Goal: Information Seeking & Learning: Compare options

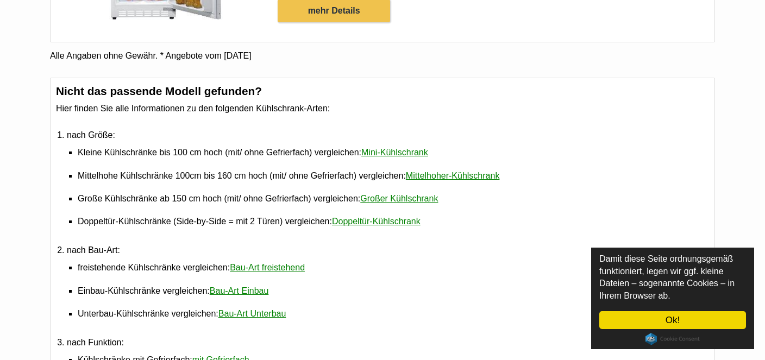
scroll to position [4647, 0]
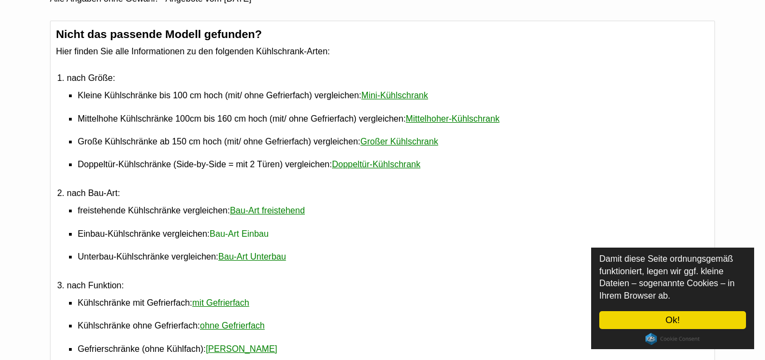
click at [229, 227] on link "Bau-Art Einbau" at bounding box center [239, 234] width 59 height 22
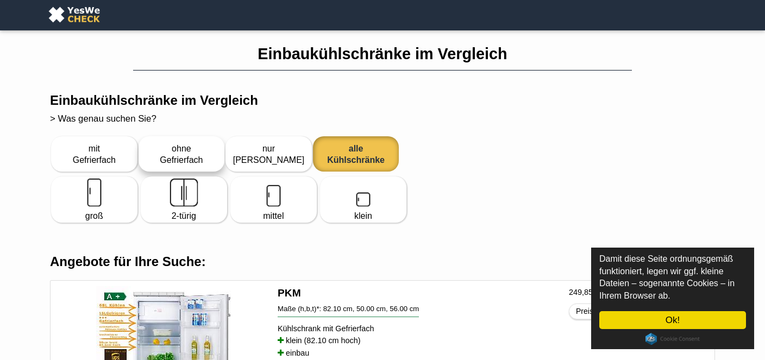
click at [177, 156] on div "ohne Gefrierfach" at bounding box center [181, 153] width 79 height 33
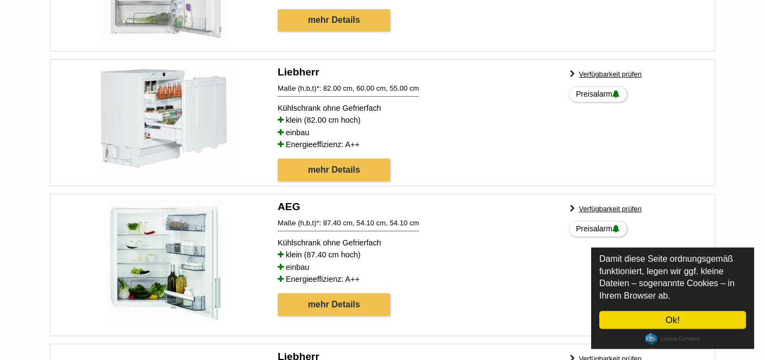
scroll to position [310, 0]
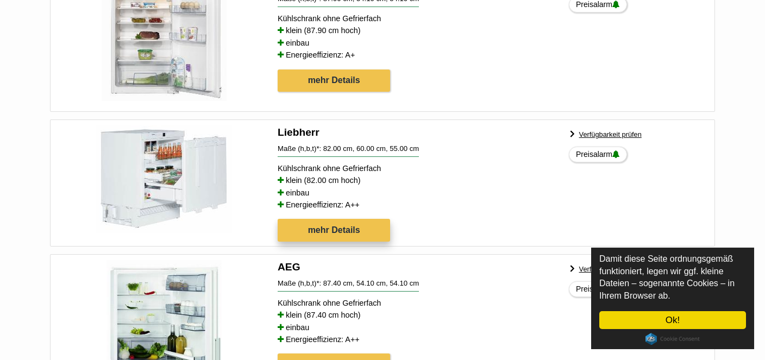
click at [340, 228] on link "mehr Details" at bounding box center [334, 230] width 112 height 23
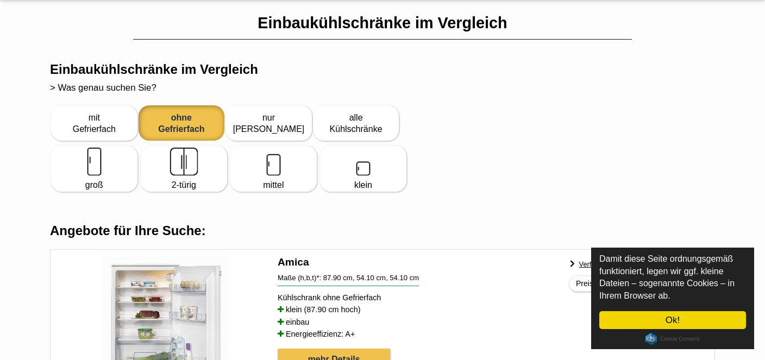
scroll to position [23, 0]
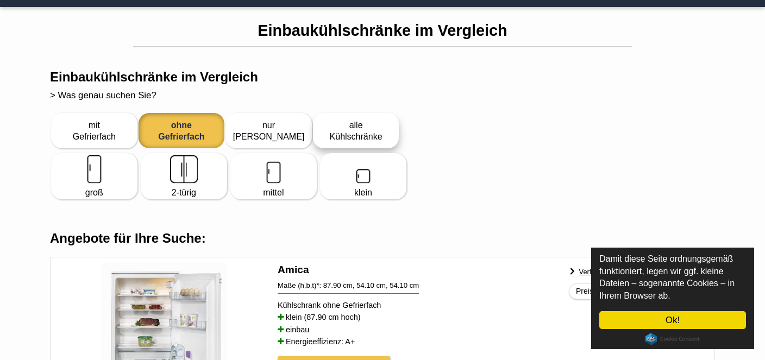
click at [352, 126] on div "alle Kühlschränke" at bounding box center [356, 130] width 79 height 33
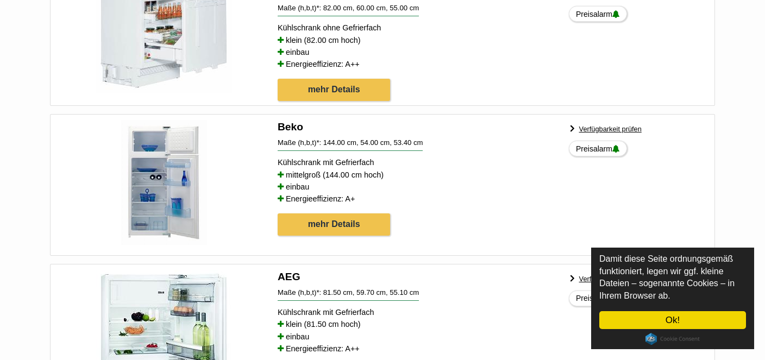
scroll to position [2261, 0]
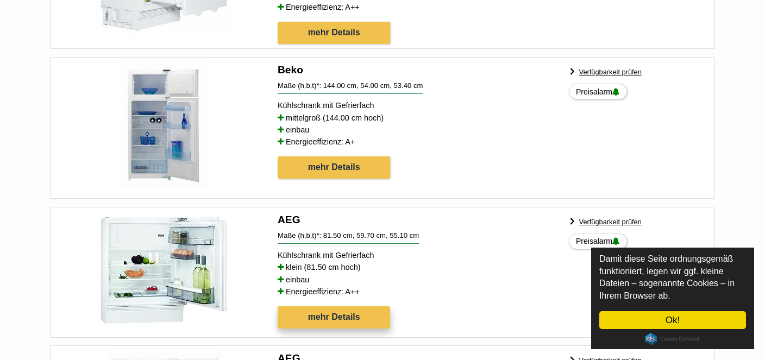
click at [329, 306] on link "mehr Details" at bounding box center [334, 317] width 112 height 23
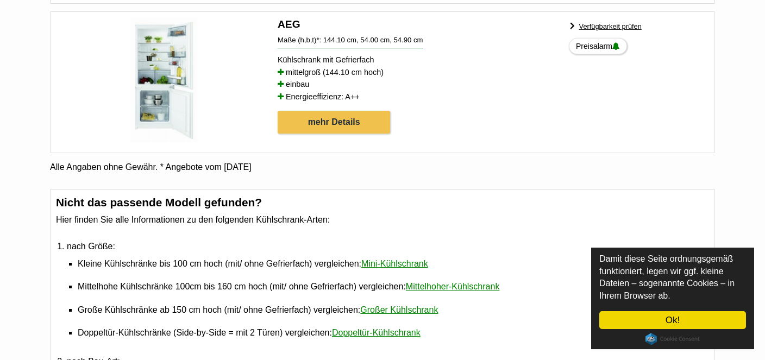
scroll to position [4613, 0]
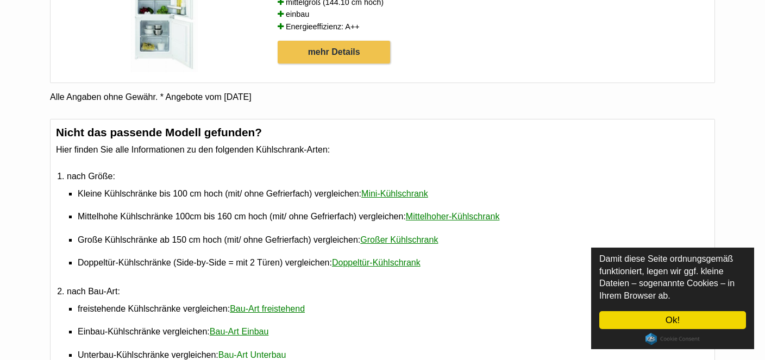
click at [246, 346] on link "Bau-Art Unterbau" at bounding box center [252, 355] width 68 height 22
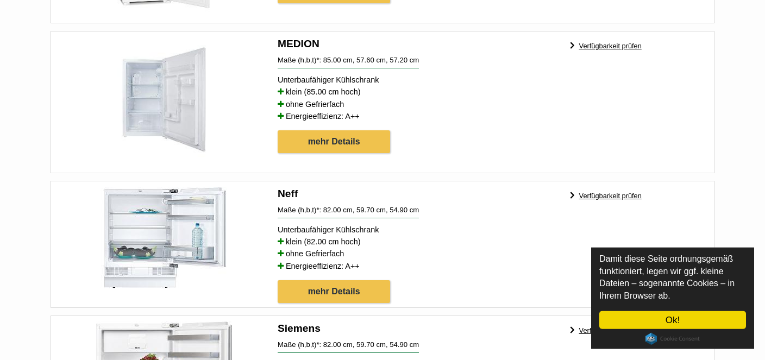
scroll to position [1491, 0]
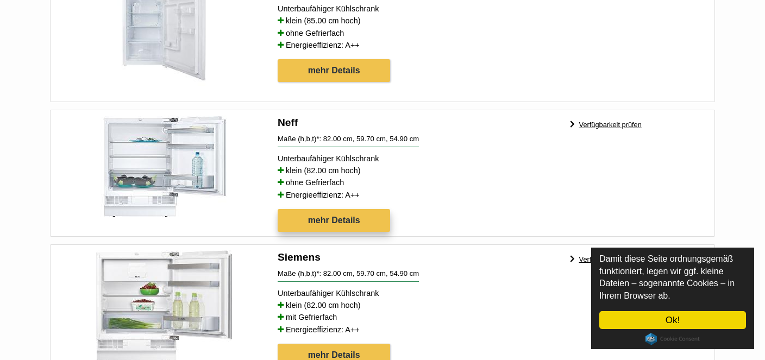
click at [333, 210] on link "mehr Details" at bounding box center [334, 220] width 112 height 23
click at [334, 344] on link "mehr Details" at bounding box center [334, 355] width 112 height 23
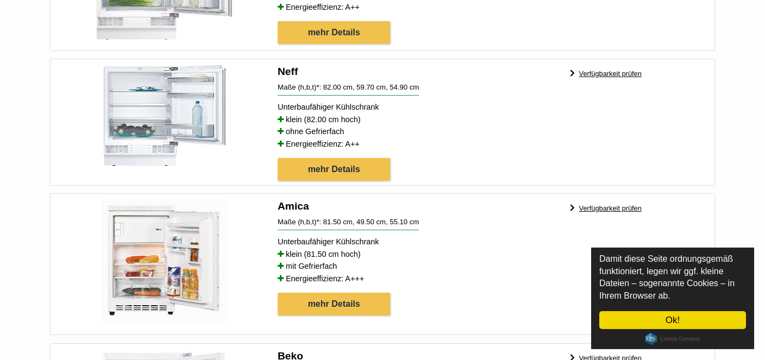
scroll to position [1836, 0]
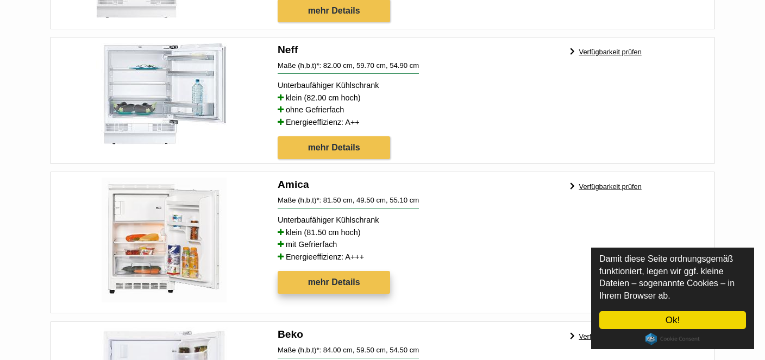
click at [338, 271] on link "mehr Details" at bounding box center [334, 282] width 112 height 23
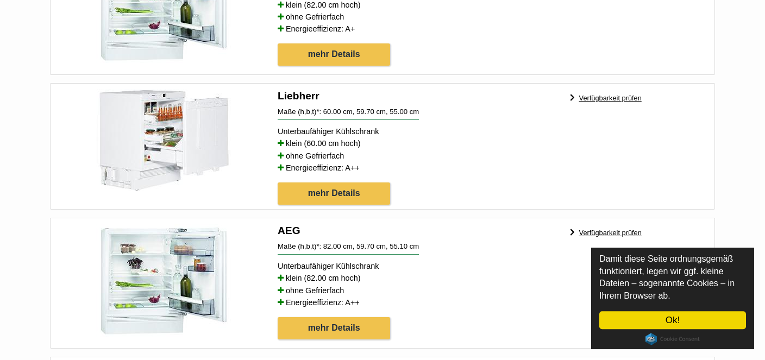
scroll to position [3040, 0]
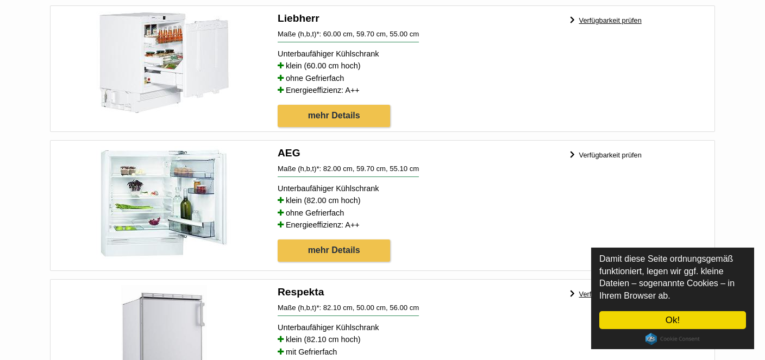
click at [616, 145] on link "Verfügbarkeit prüfen" at bounding box center [610, 155] width 62 height 21
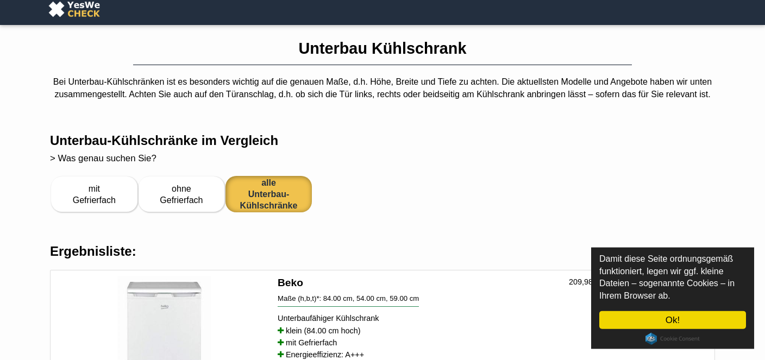
scroll to position [0, 0]
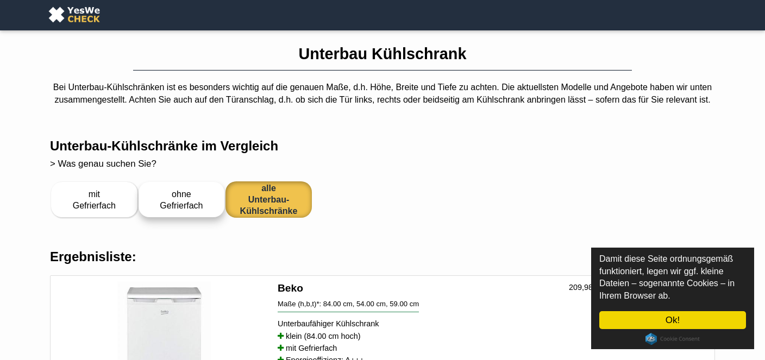
click at [176, 199] on div "ohne Gefrierfach" at bounding box center [181, 199] width 79 height 33
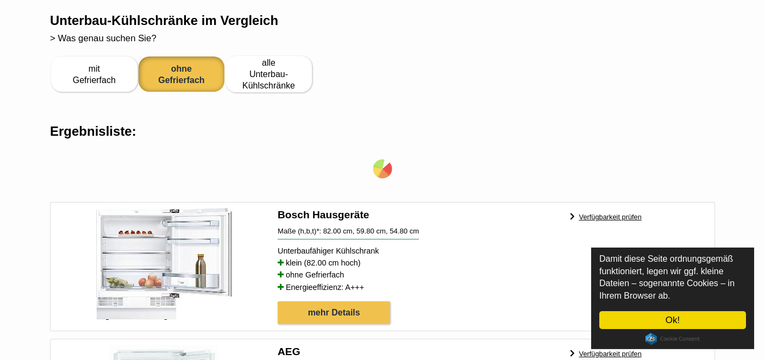
scroll to position [126, 0]
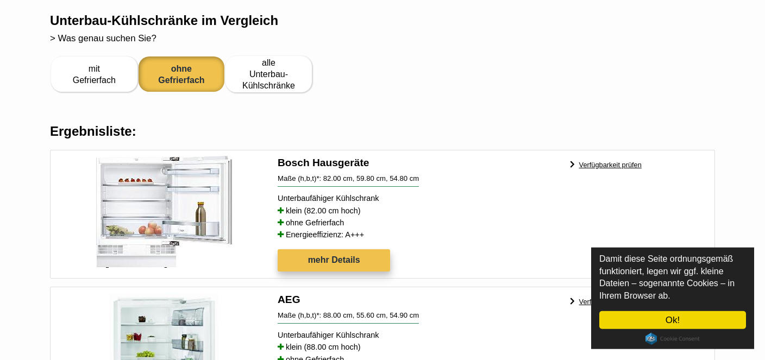
click at [335, 257] on link "mehr Details" at bounding box center [334, 260] width 112 height 23
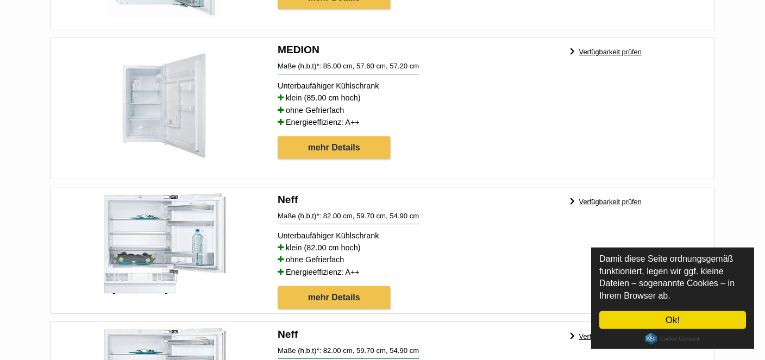
scroll to position [527, 0]
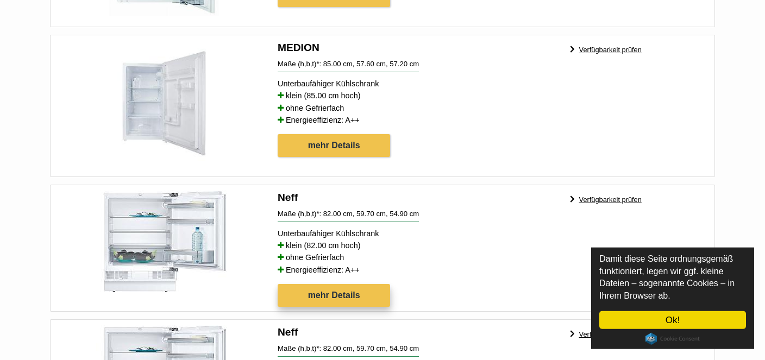
click at [334, 292] on link "mehr Details" at bounding box center [334, 295] width 112 height 23
